Goal: Information Seeking & Learning: Learn about a topic

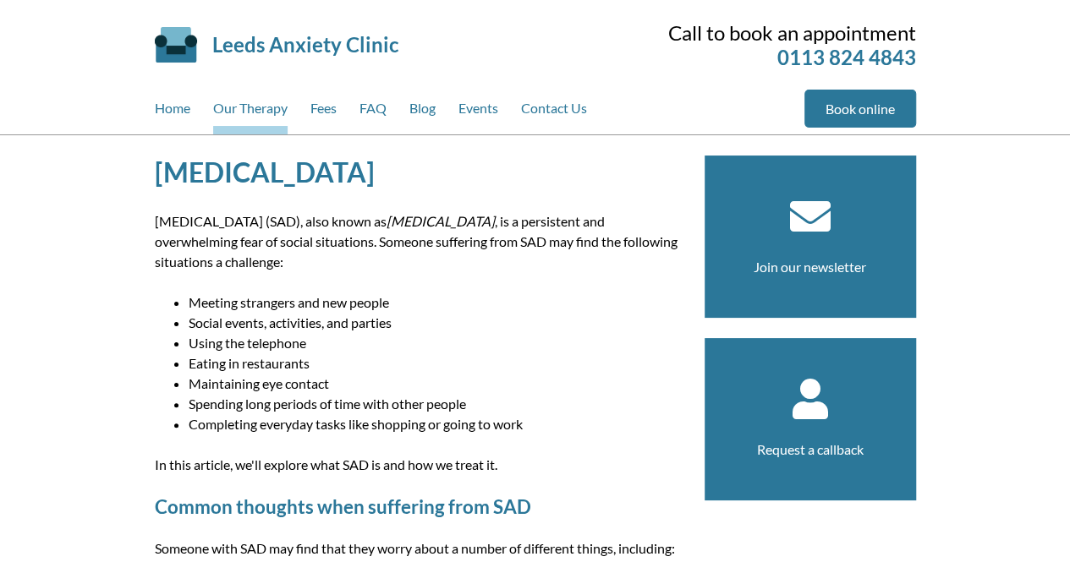
drag, startPoint x: 365, startPoint y: 214, endPoint x: 502, endPoint y: 247, distance: 140.9
click at [502, 247] on p "Social anxiety disorder (SAD), also known as social phobia , is a persistent an…" at bounding box center [419, 241] width 529 height 61
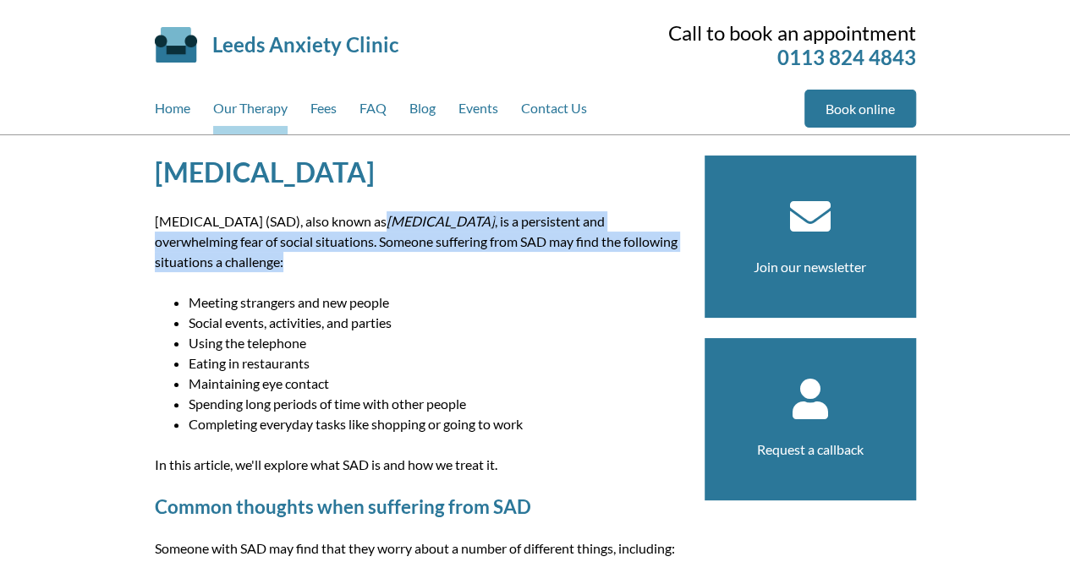
drag, startPoint x: 353, startPoint y: 228, endPoint x: 347, endPoint y: 260, distance: 32.0
click at [347, 260] on p "Social anxiety disorder (SAD), also known as social phobia , is a persistent an…" at bounding box center [419, 241] width 529 height 61
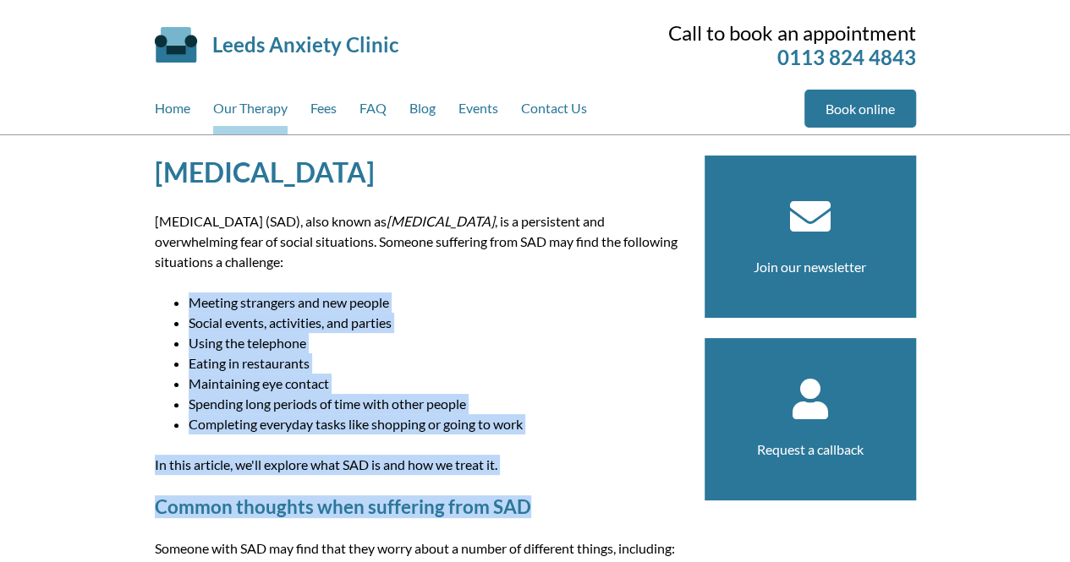
drag, startPoint x: 171, startPoint y: 290, endPoint x: 609, endPoint y: 479, distance: 476.9
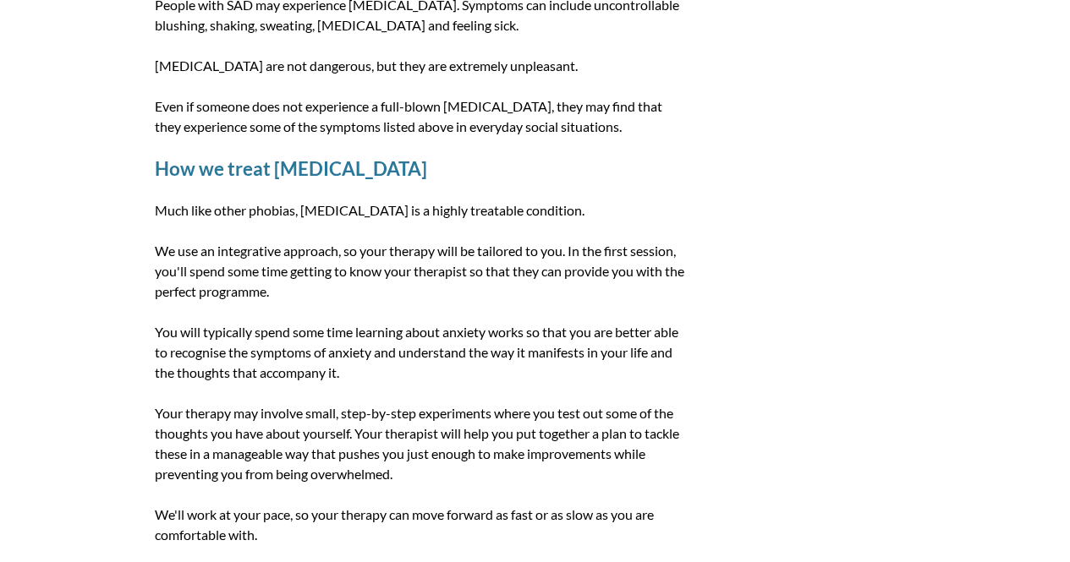
scroll to position [872, 0]
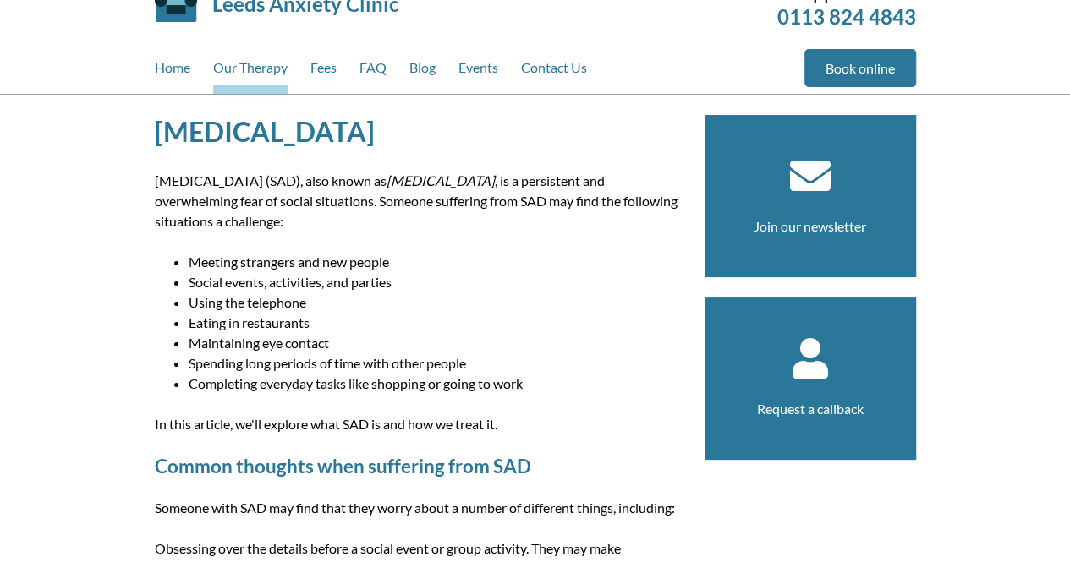
scroll to position [0, 0]
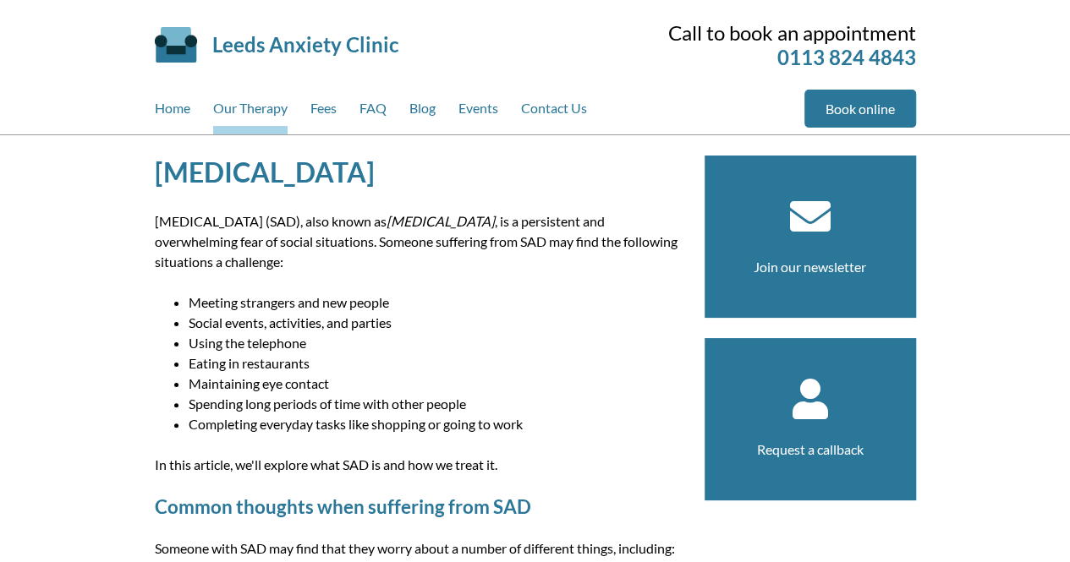
click at [331, 115] on link "Fees" at bounding box center [323, 112] width 26 height 45
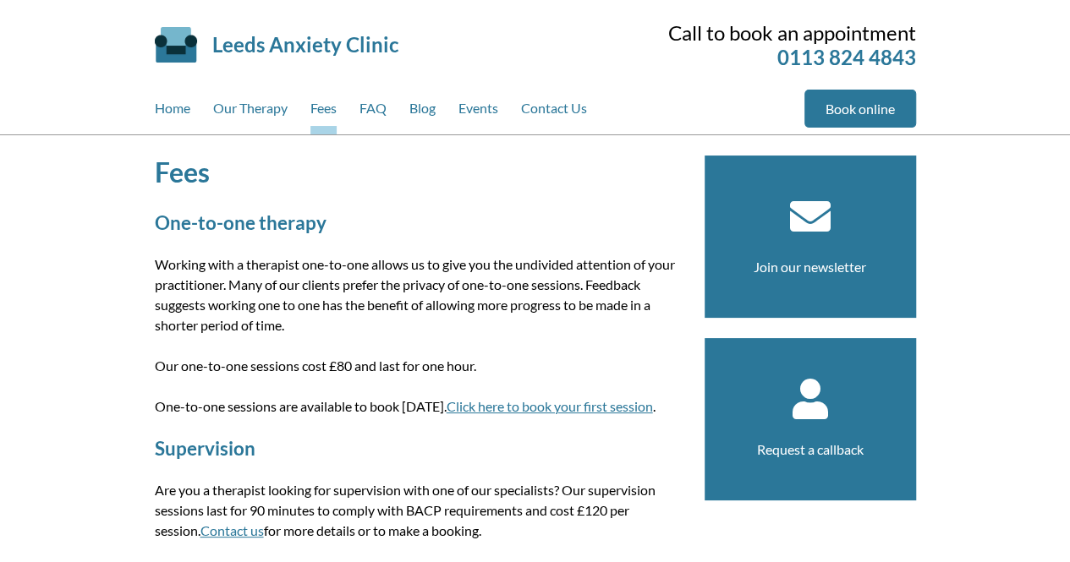
click at [370, 108] on link "FAQ" at bounding box center [372, 112] width 27 height 45
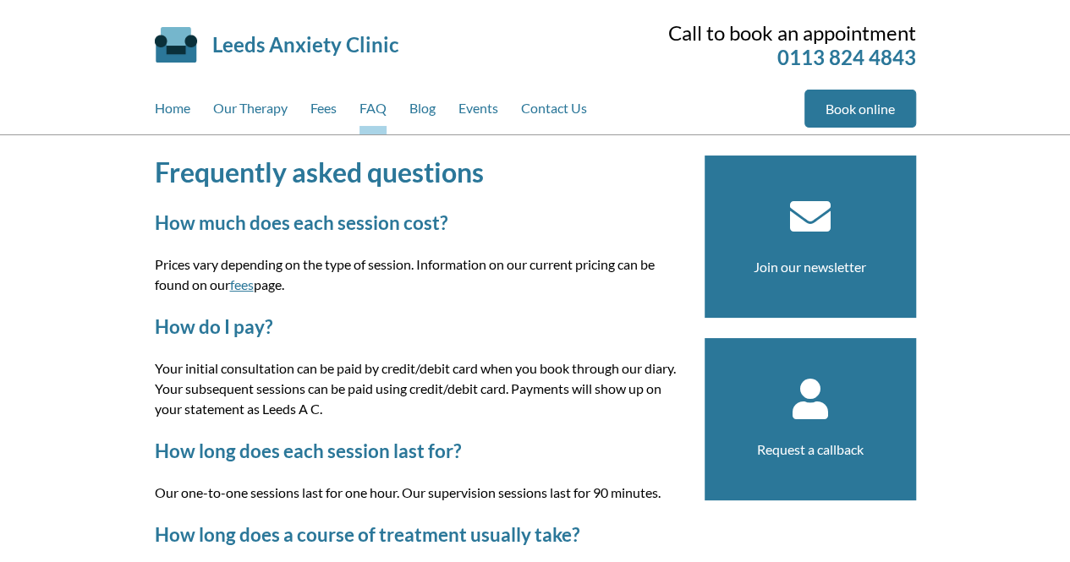
click at [567, 95] on link "Contact Us" at bounding box center [554, 112] width 66 height 45
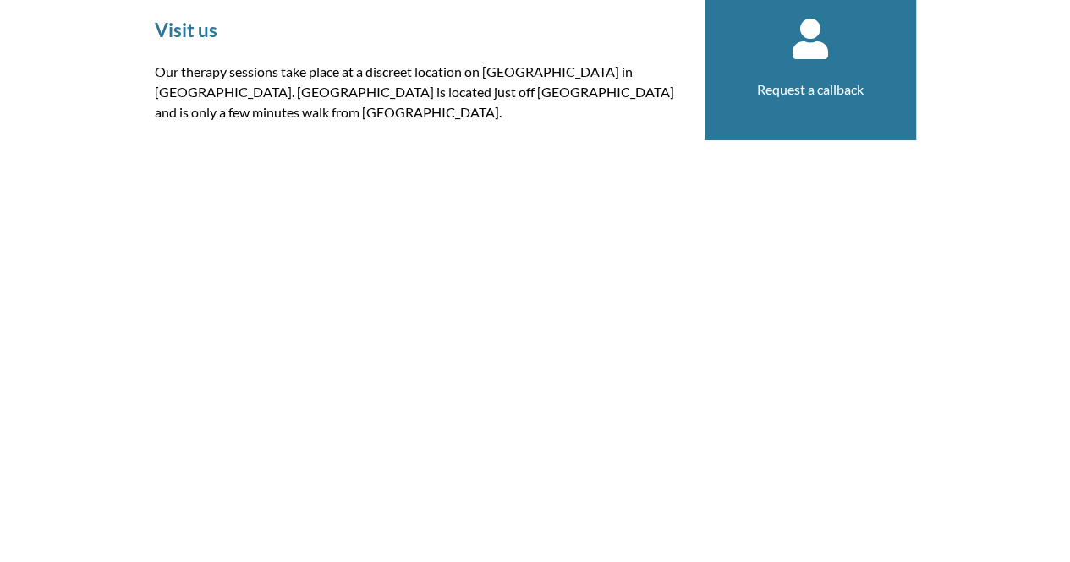
scroll to position [363, 0]
